Goal: Information Seeking & Learning: Learn about a topic

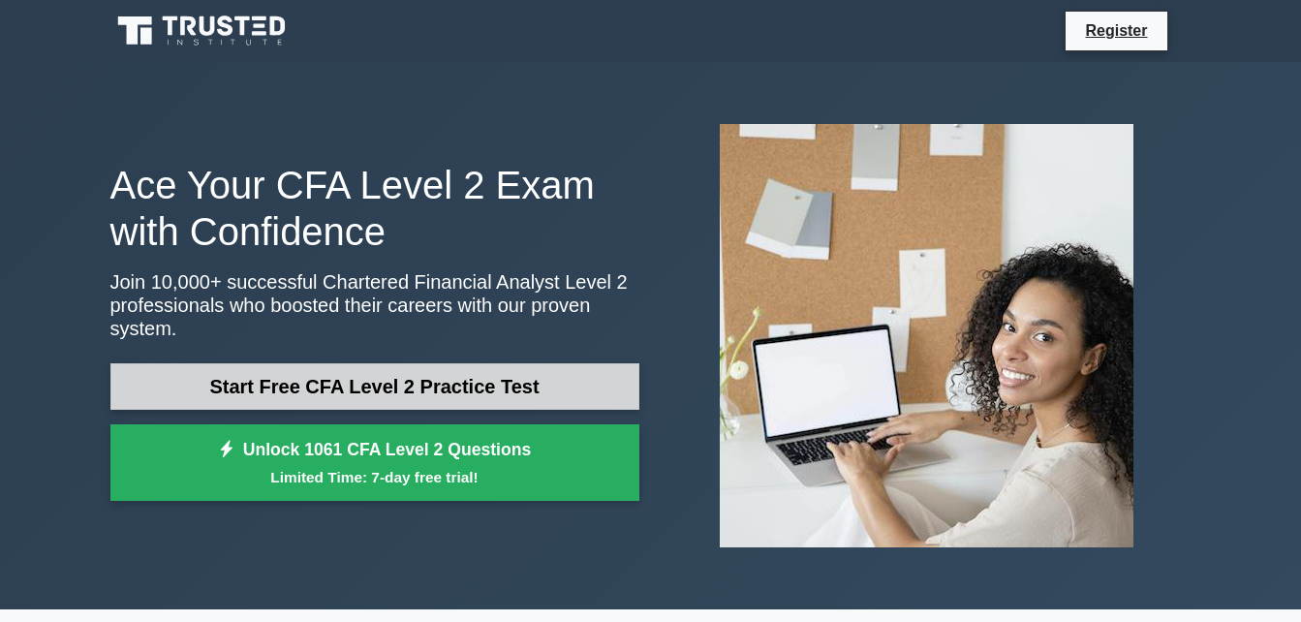
click at [316, 379] on link "Start Free CFA Level 2 Practice Test" at bounding box center [374, 386] width 529 height 46
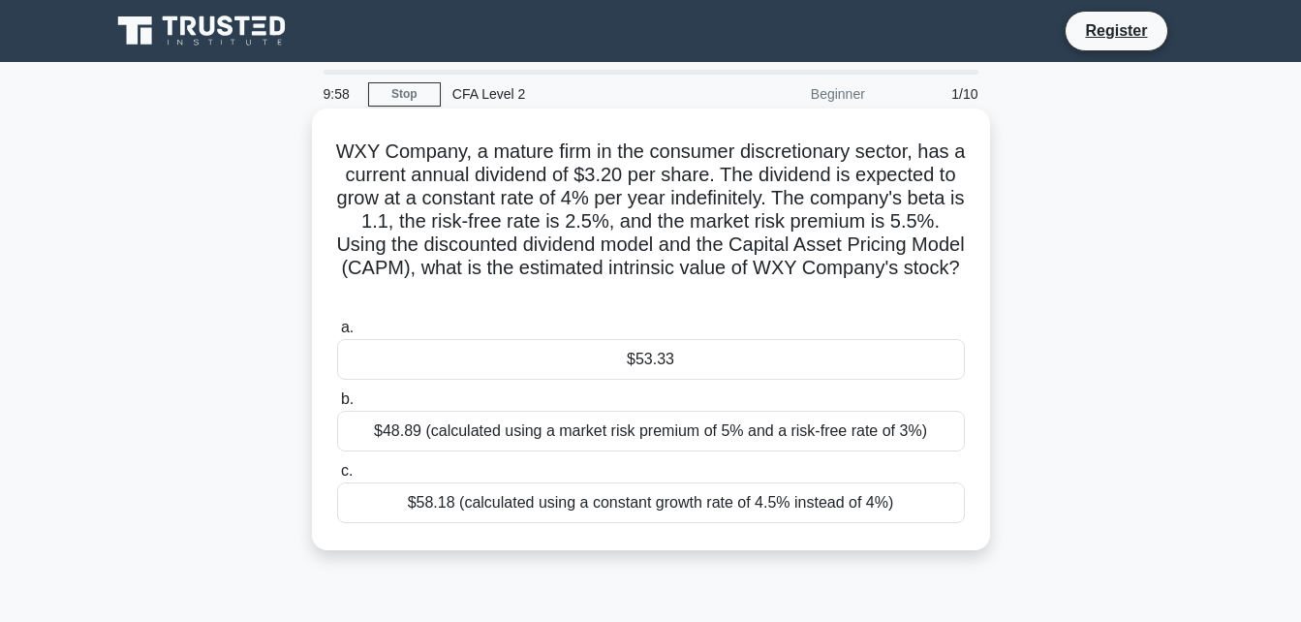
click at [568, 355] on div "$53.33" at bounding box center [651, 359] width 628 height 41
click at [337, 334] on input "a. $53.33" at bounding box center [337, 328] width 0 height 13
